Goal: Task Accomplishment & Management: Manage account settings

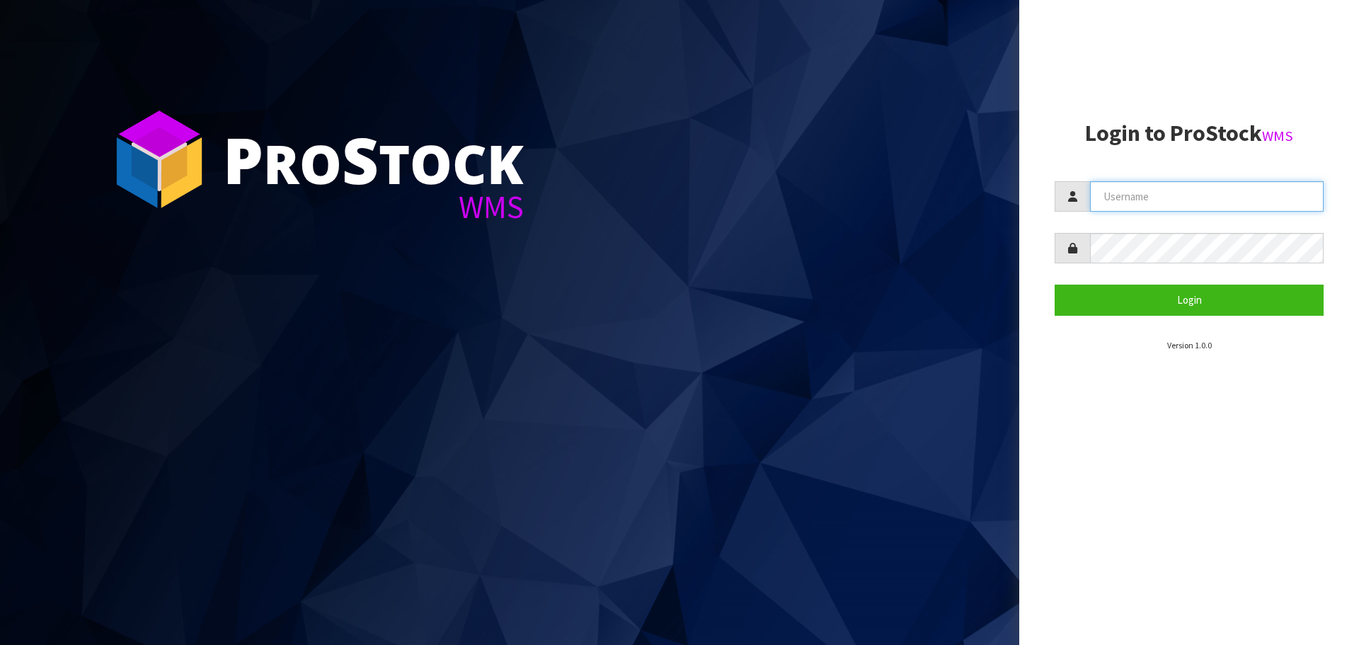
click at [1153, 192] on input "text" at bounding box center [1207, 196] width 234 height 30
type input "[EMAIL_ADDRESS][DOMAIN_NAME]"
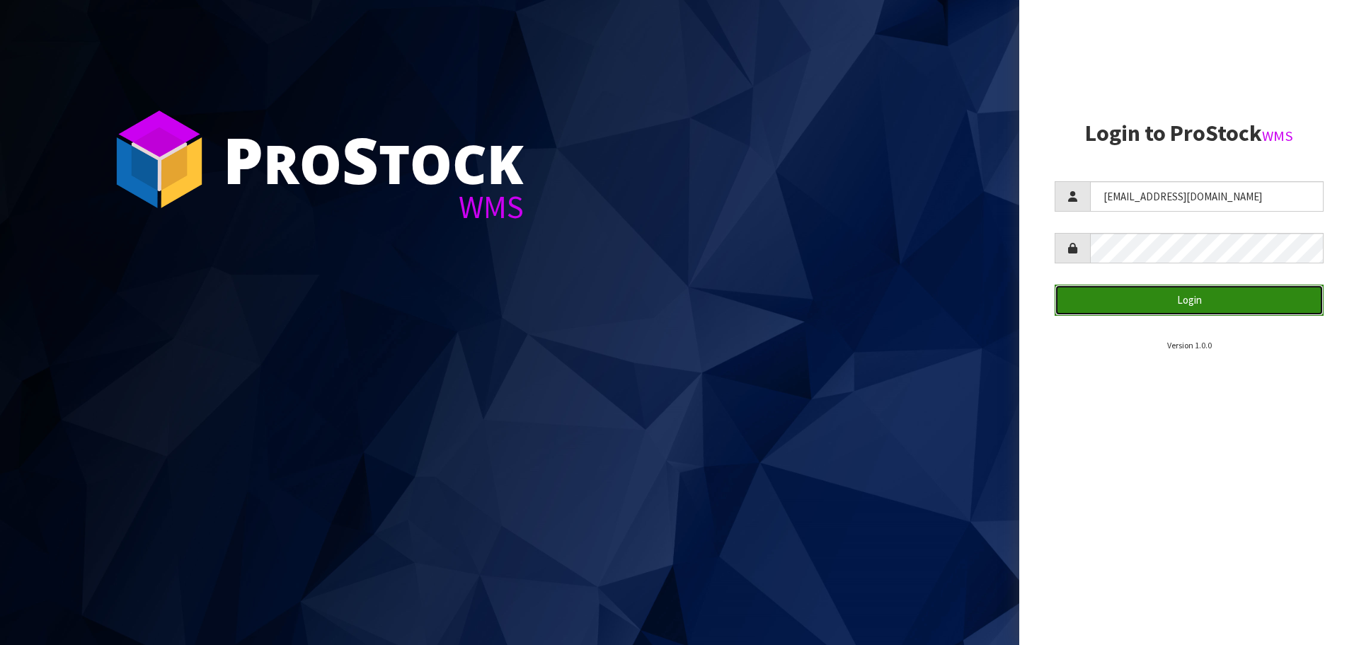
click at [1164, 304] on button "Login" at bounding box center [1188, 299] width 269 height 30
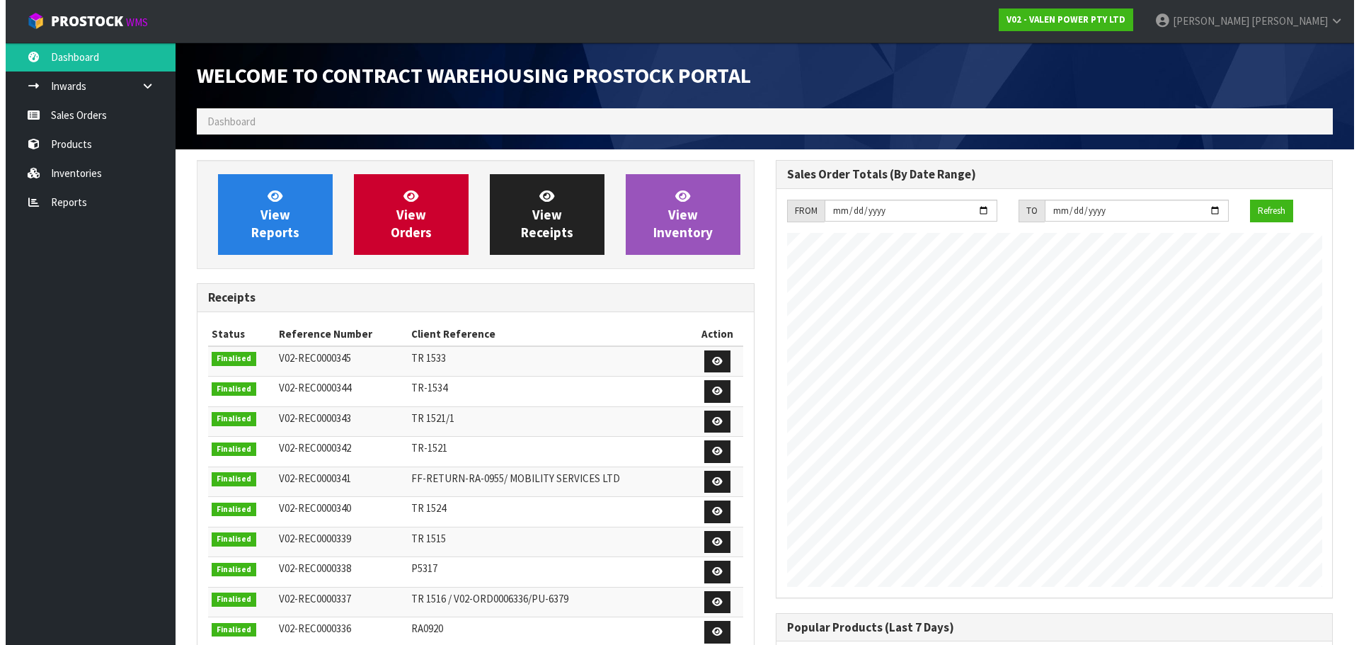
scroll to position [785, 578]
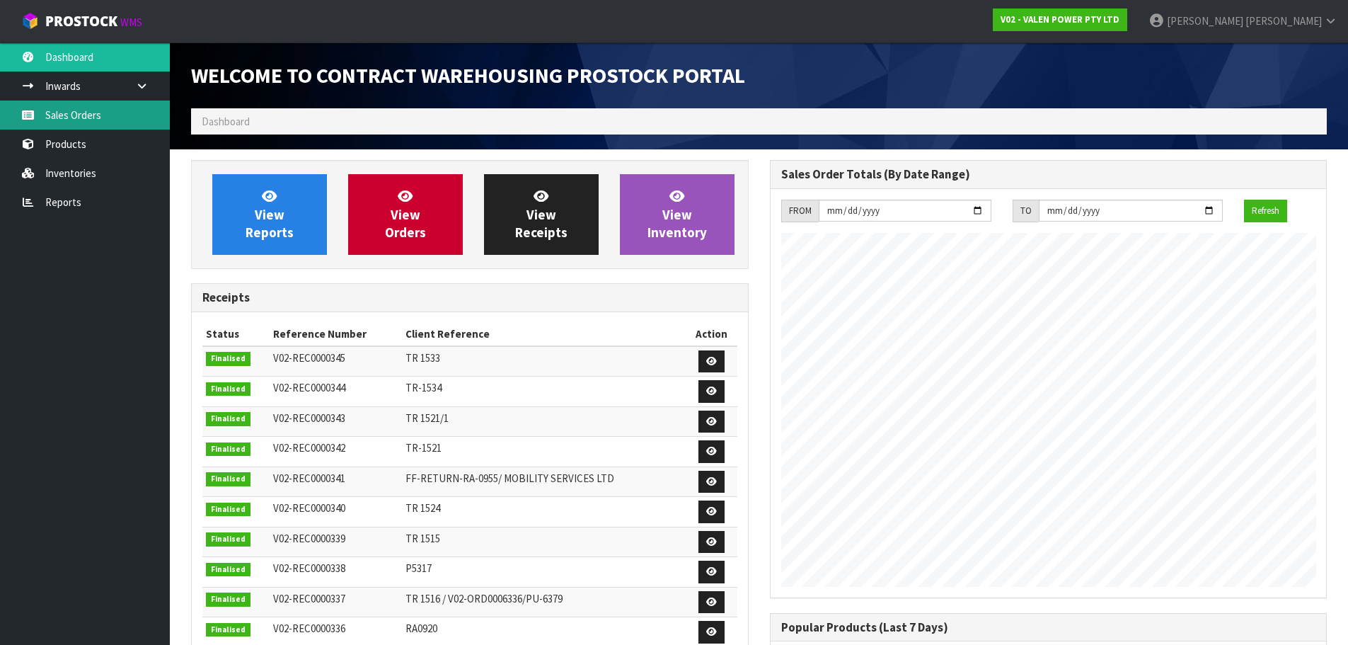
drag, startPoint x: 97, startPoint y: 112, endPoint x: 132, endPoint y: 117, distance: 35.7
click at [97, 112] on link "Sales Orders" at bounding box center [85, 114] width 170 height 29
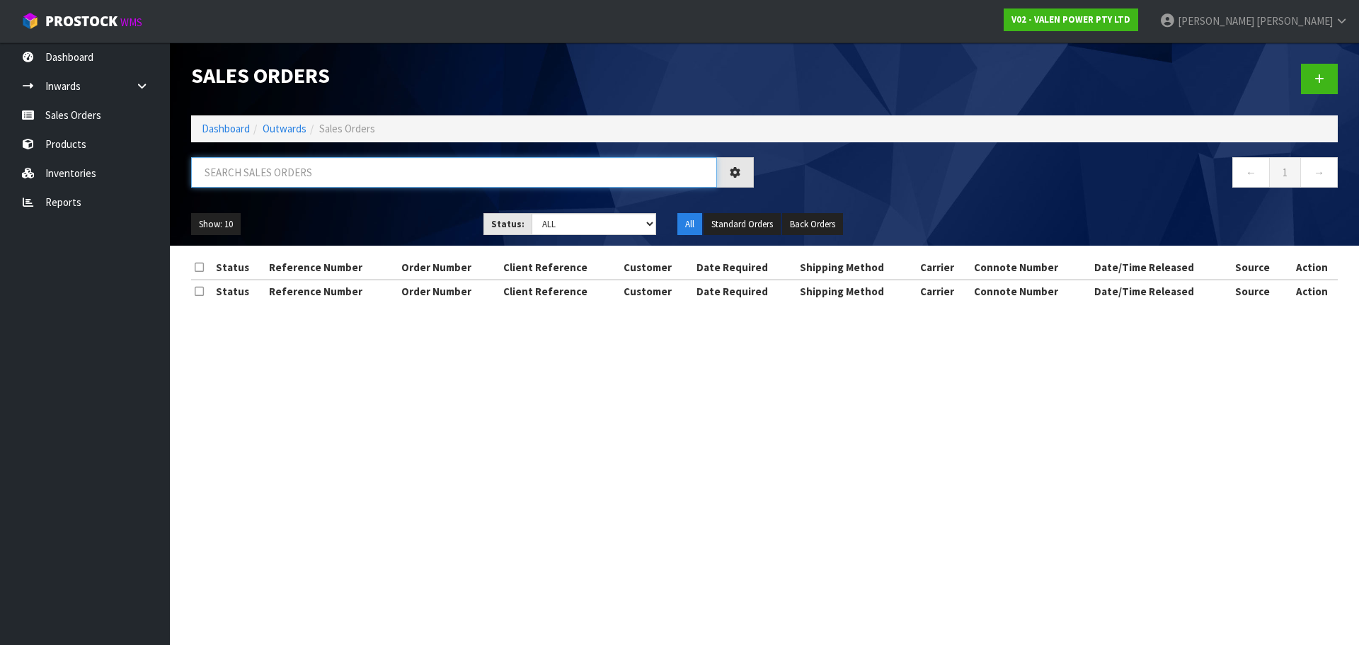
click at [262, 167] on input "text" at bounding box center [454, 172] width 526 height 30
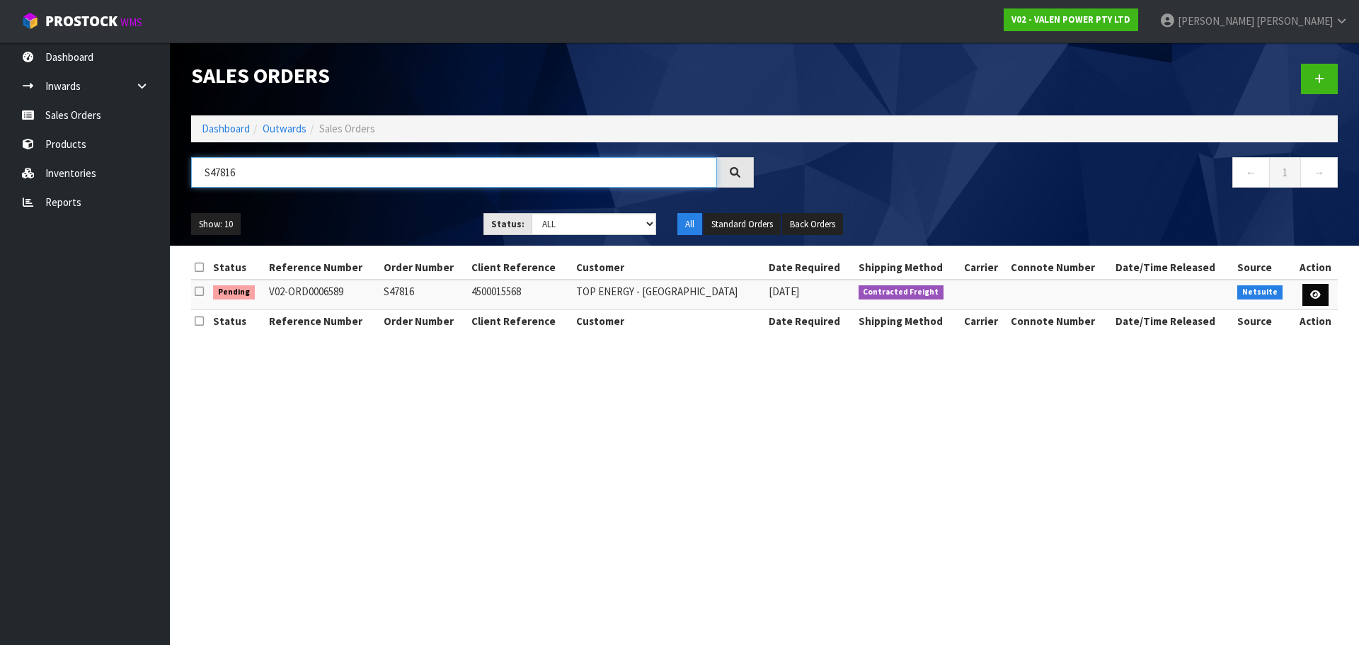
type input "S47816"
click at [1317, 298] on icon at bounding box center [1315, 294] width 11 height 9
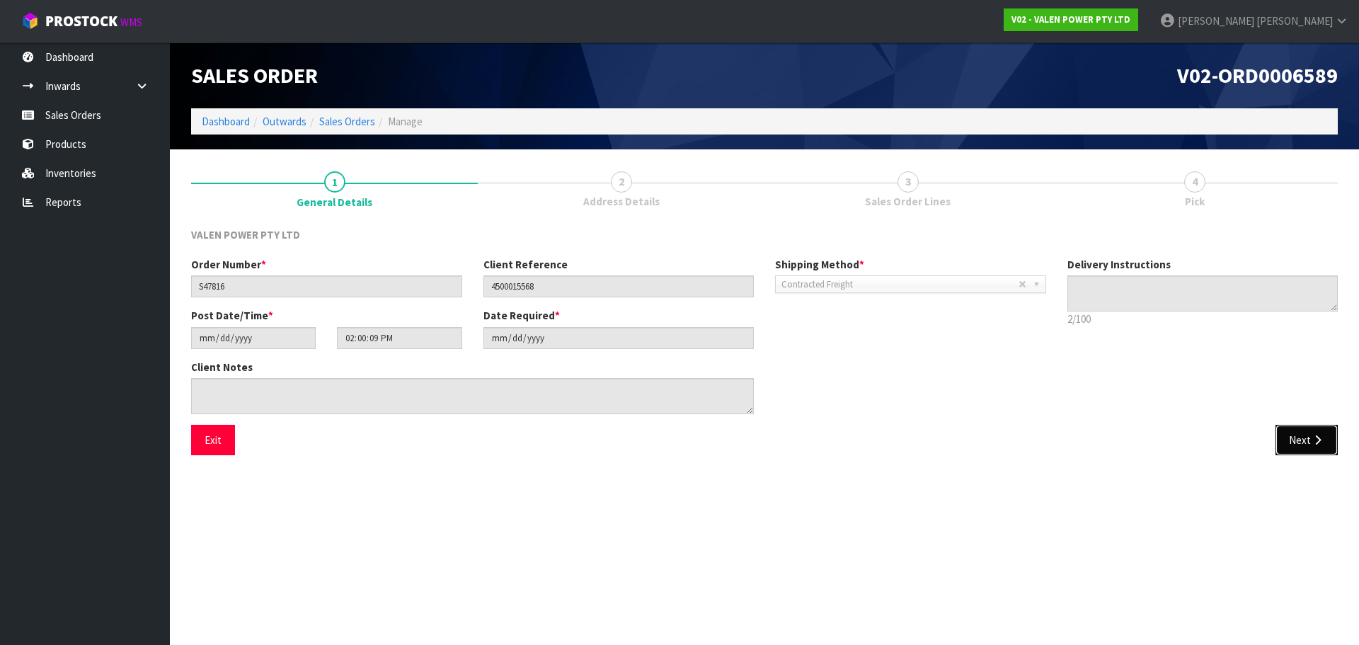
click at [1277, 449] on button "Next" at bounding box center [1306, 440] width 62 height 30
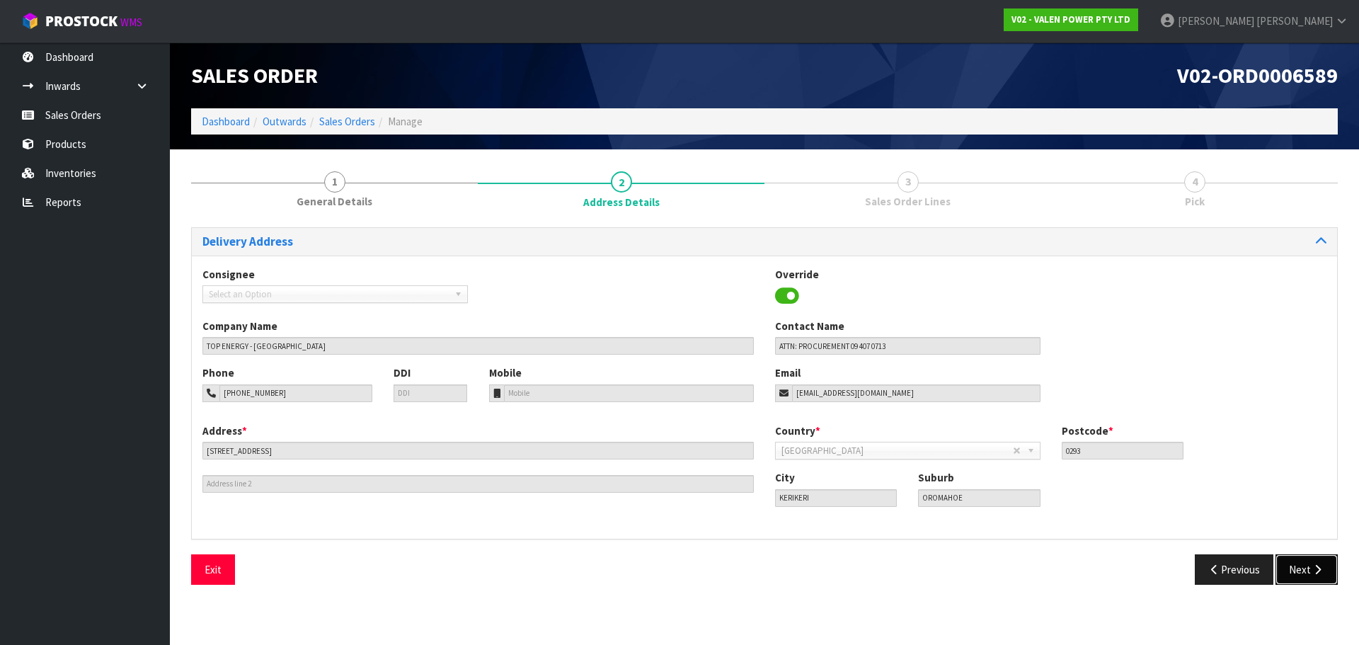
click at [1319, 569] on icon "button" at bounding box center [1316, 569] width 13 height 11
